Goal: Transaction & Acquisition: Purchase product/service

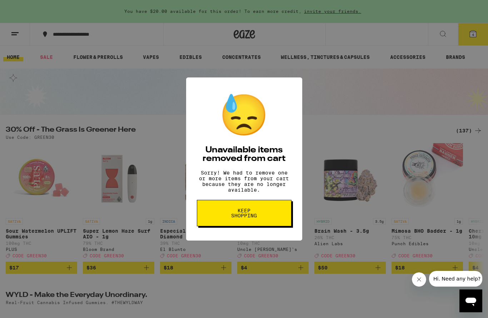
click at [245, 216] on span "Keep Shopping" at bounding box center [244, 213] width 37 height 10
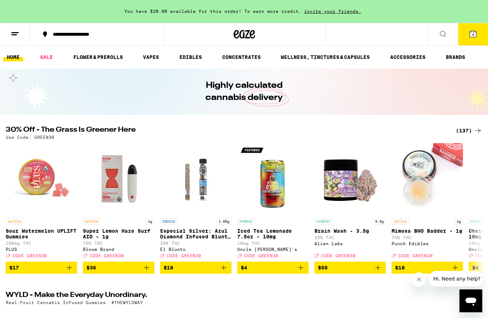
click at [444, 34] on icon at bounding box center [443, 34] width 9 height 9
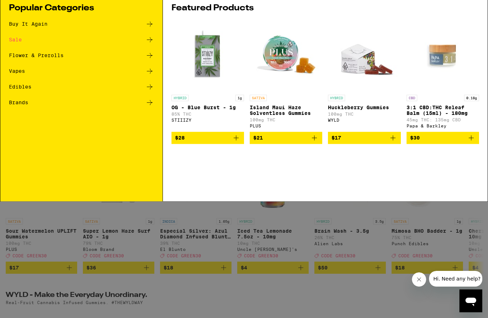
click at [410, 59] on img "Open page for 3:1 CBD:THC Releaf Balm (15ml) - 180mg from Papa & Barkley" at bounding box center [442, 81] width 71 height 71
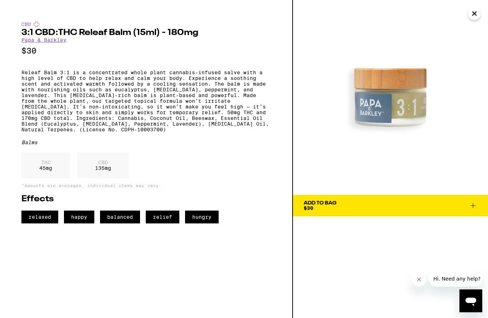
scroll to position [24, 0]
click at [475, 15] on icon "Close" at bounding box center [474, 13] width 9 height 11
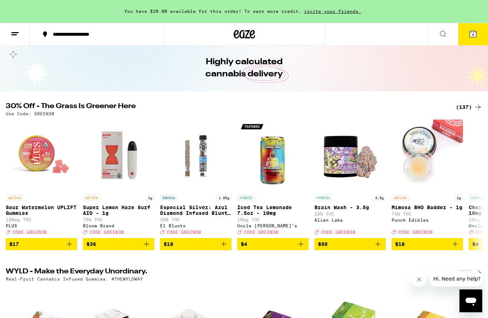
click at [477, 34] on icon at bounding box center [473, 34] width 9 height 9
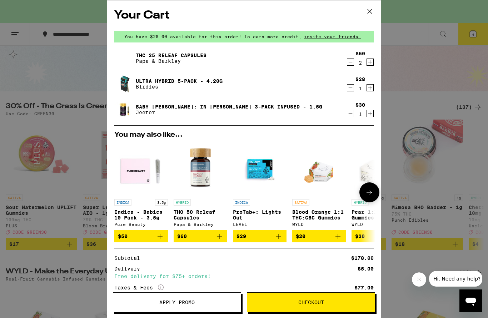
click at [210, 163] on img "Open page for THC 50 Releaf Capsules from Papa & Barkley" at bounding box center [201, 169] width 54 height 54
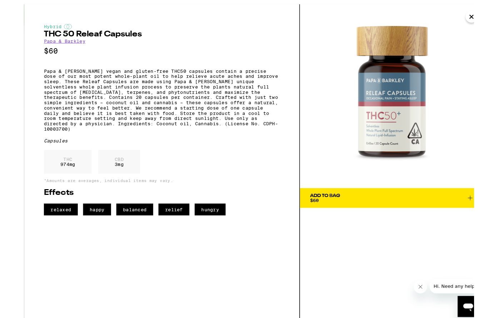
scroll to position [4, 0]
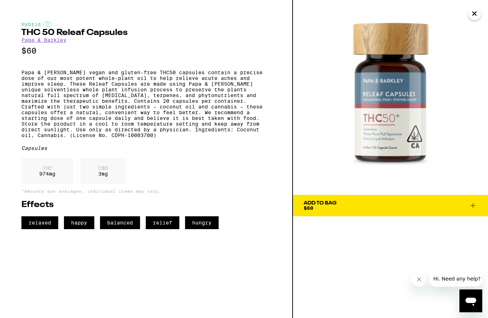
click at [475, 14] on icon "Close" at bounding box center [475, 14] width 4 height 4
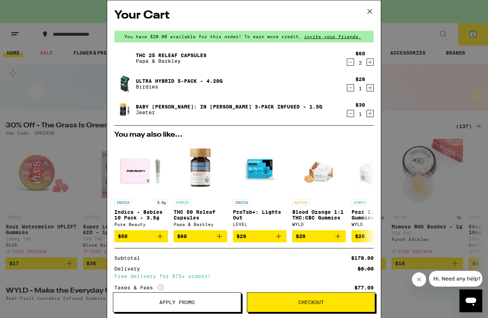
click at [126, 57] on img at bounding box center [124, 58] width 20 height 20
click at [417, 82] on div "Your Cart You have $20.00 available for this order! To earn more credit, invite…" at bounding box center [244, 159] width 488 height 318
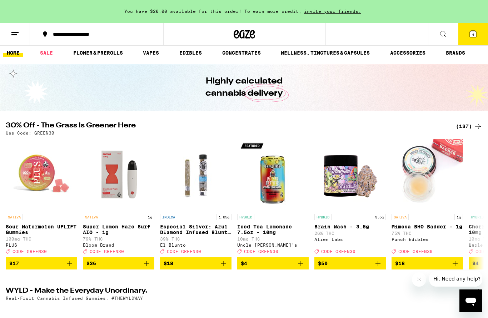
click at [447, 30] on icon at bounding box center [443, 34] width 9 height 9
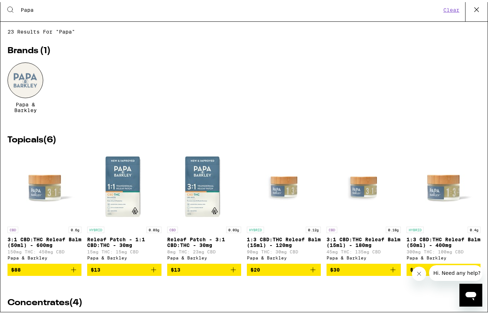
type input "Papa"
click at [32, 84] on div at bounding box center [26, 82] width 36 height 36
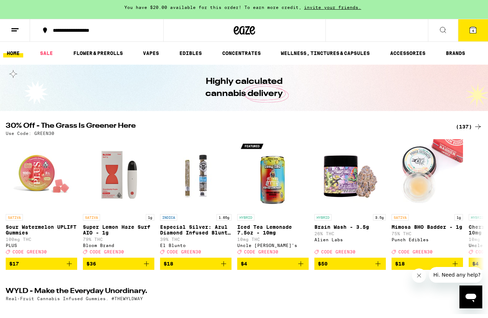
scroll to position [4, 0]
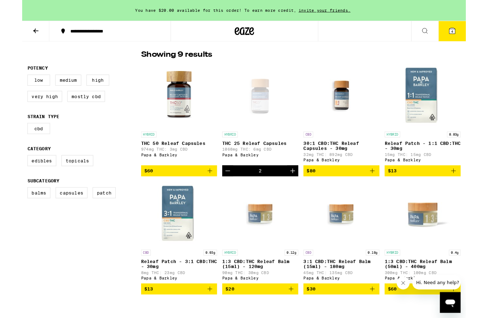
scroll to position [183, 0]
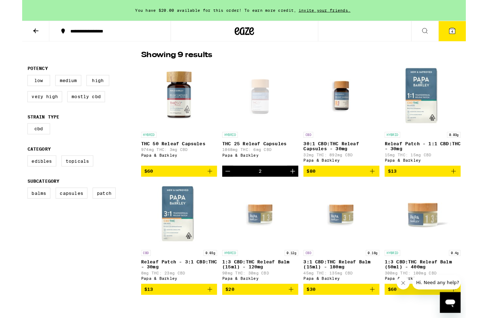
click at [267, 110] on div "Open page for THC 25 Releaf Capsules from Papa & Barkley" at bounding box center [261, 105] width 71 height 71
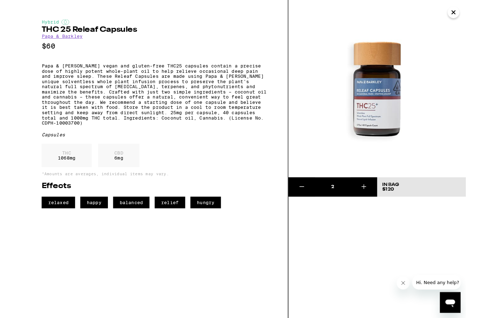
scroll to position [190, 0]
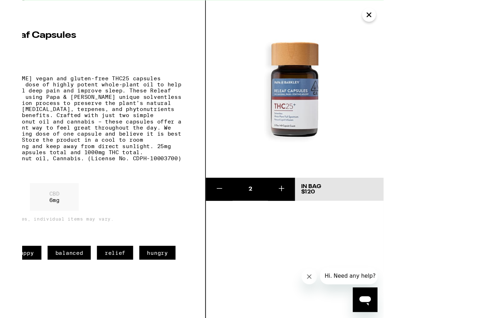
click at [400, 15] on icon "Close" at bounding box center [398, 13] width 9 height 11
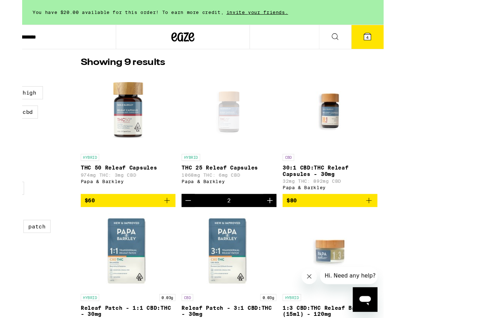
click at [400, 35] on icon at bounding box center [397, 34] width 6 height 6
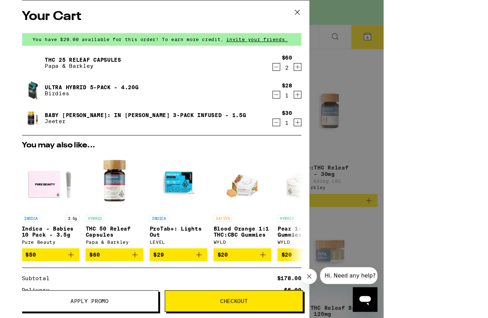
click at [339, 41] on div "Your Cart You have $20.00 available for this order! To earn more credit, invite…" at bounding box center [206, 147] width 412 height 295
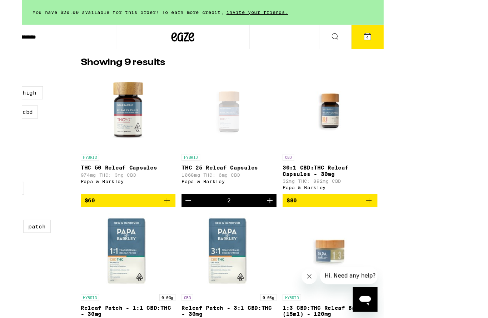
click at [397, 35] on span "4" at bounding box center [397, 35] width 2 height 4
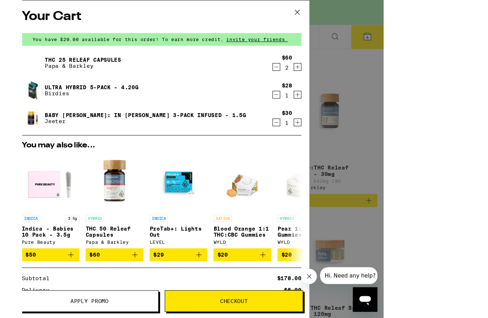
click at [118, 241] on icon "Add to bag" at bounding box center [122, 236] width 9 height 9
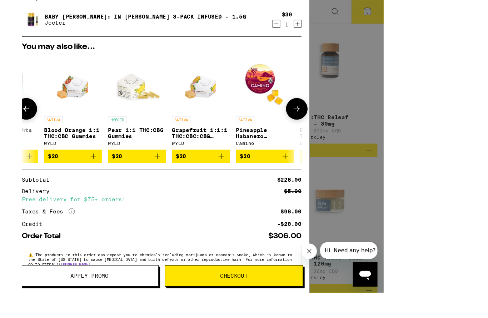
scroll to position [209, 0]
click at [129, 277] on button "Apply Promo" at bounding box center [139, 280] width 128 height 20
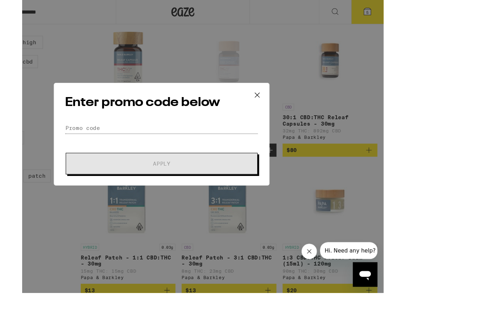
click at [167, 137] on input "Promo Code" at bounding box center [205, 142] width 179 height 11
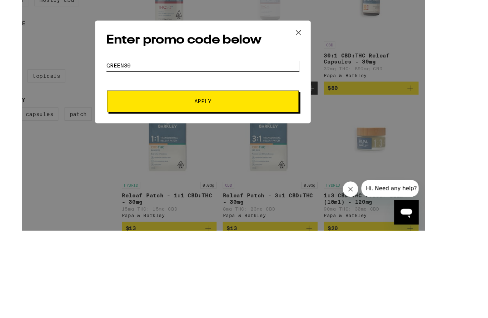
type input "Green30"
click at [217, 173] on span "Apply" at bounding box center [206, 175] width 129 height 5
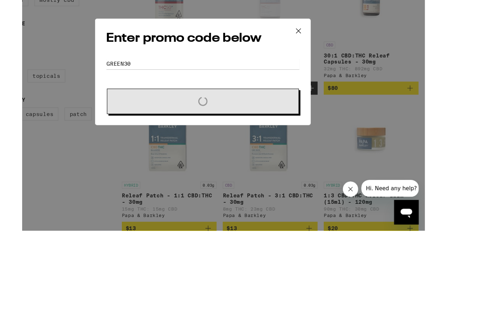
scroll to position [266, 0]
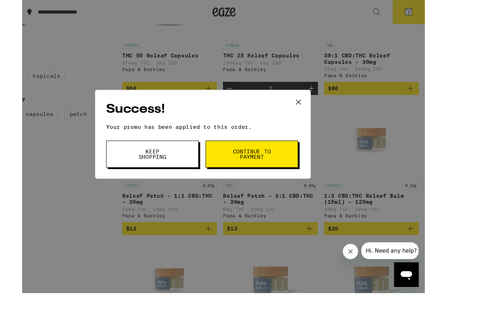
click at [256, 161] on span "Continue to payment" at bounding box center [251, 166] width 36 height 10
